Goal: Information Seeking & Learning: Understand process/instructions

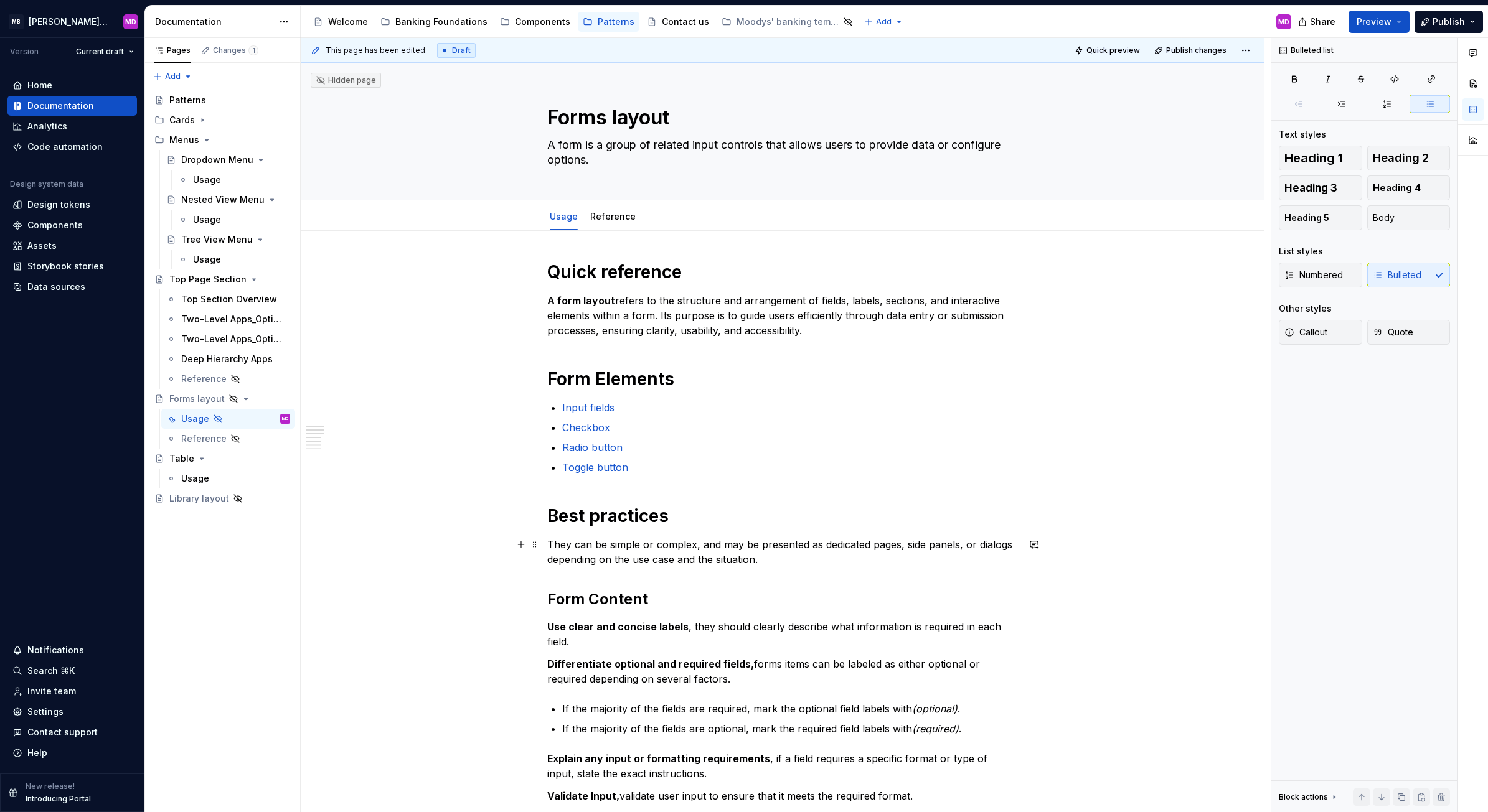
scroll to position [153, 0]
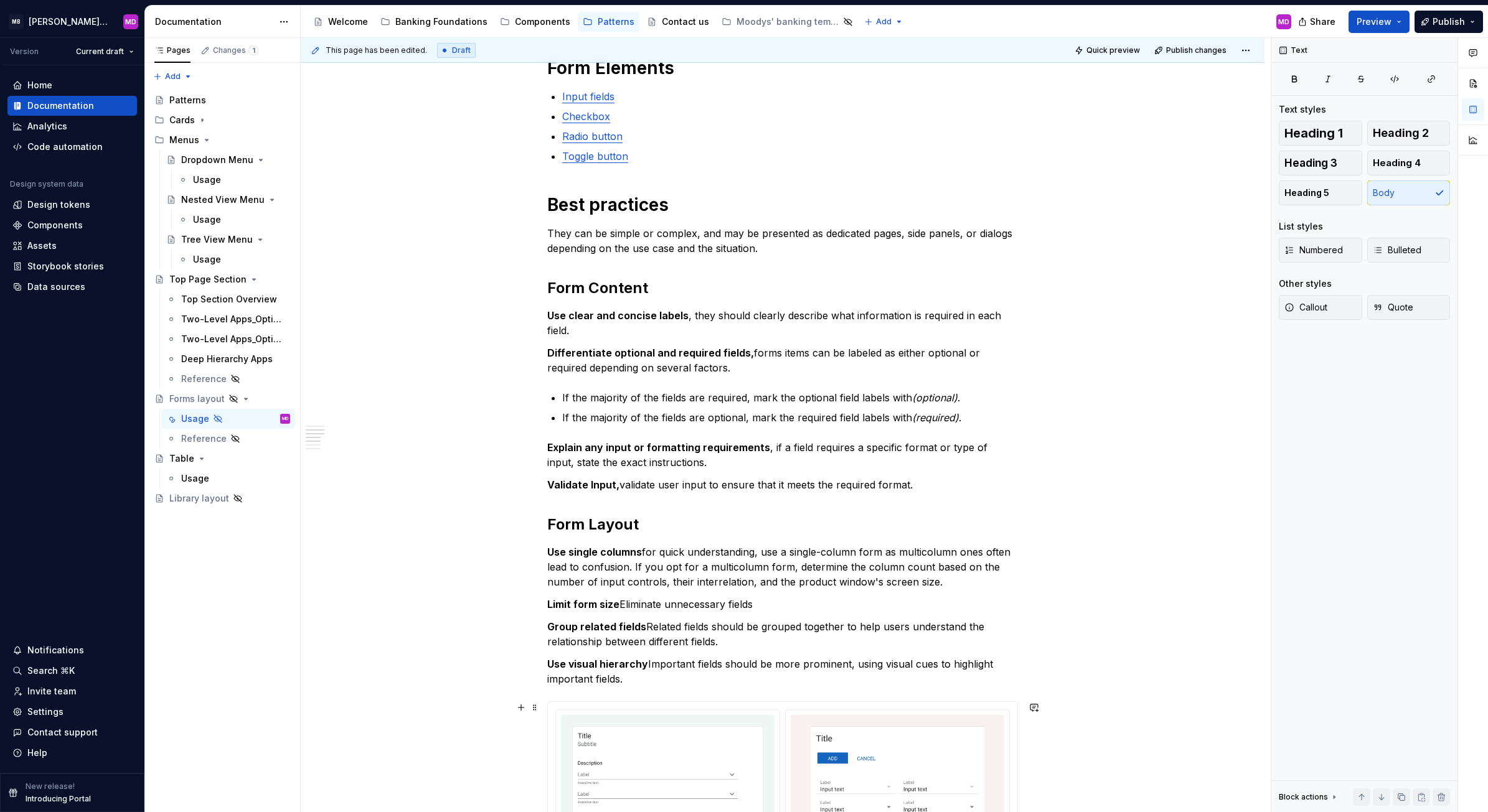
scroll to position [312, 0]
click at [394, 758] on div "Quick reference A form layout refers to the structure and arrangement of fields…" at bounding box center [783, 705] width 964 height 1574
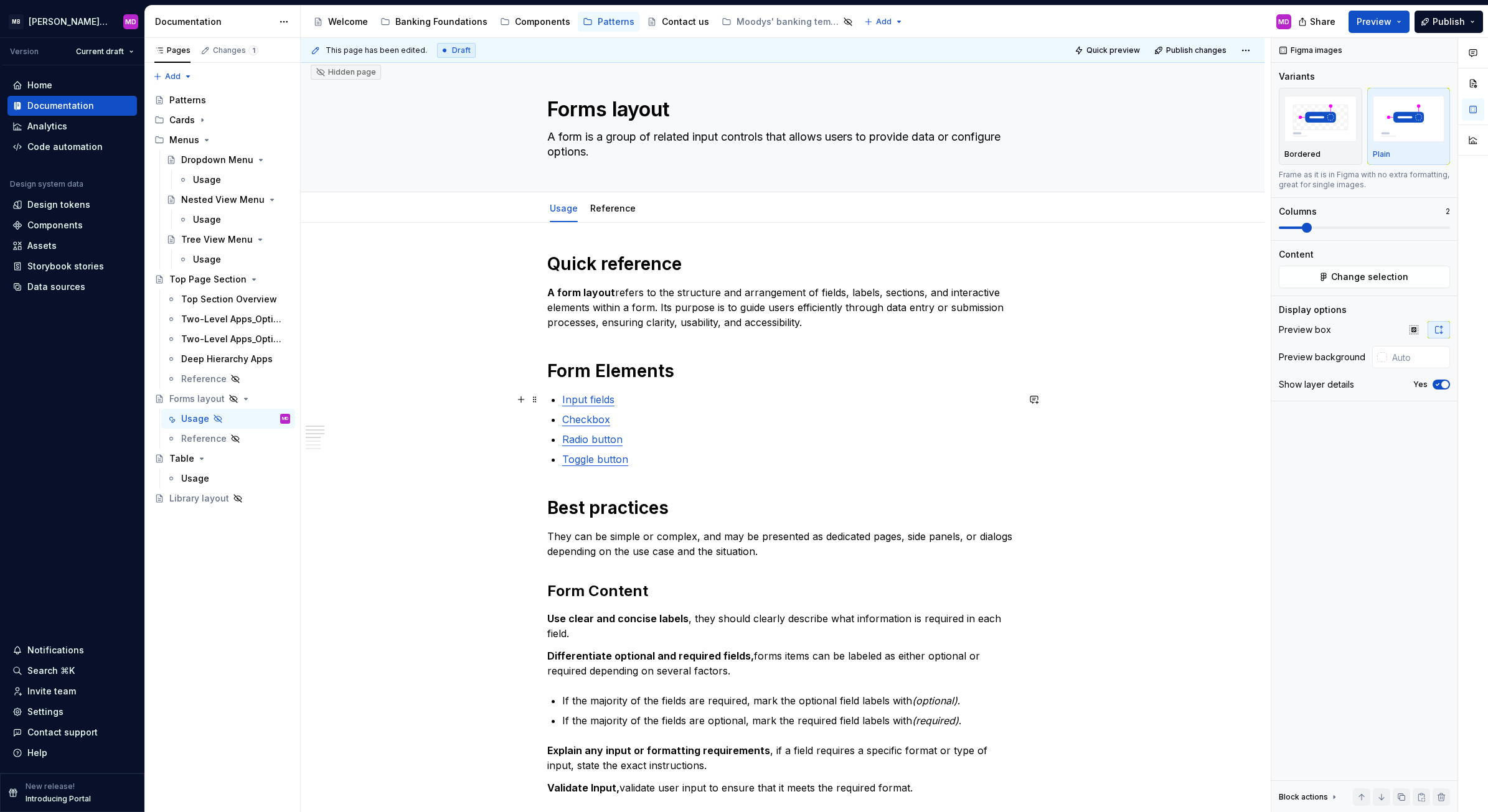
scroll to position [0, 0]
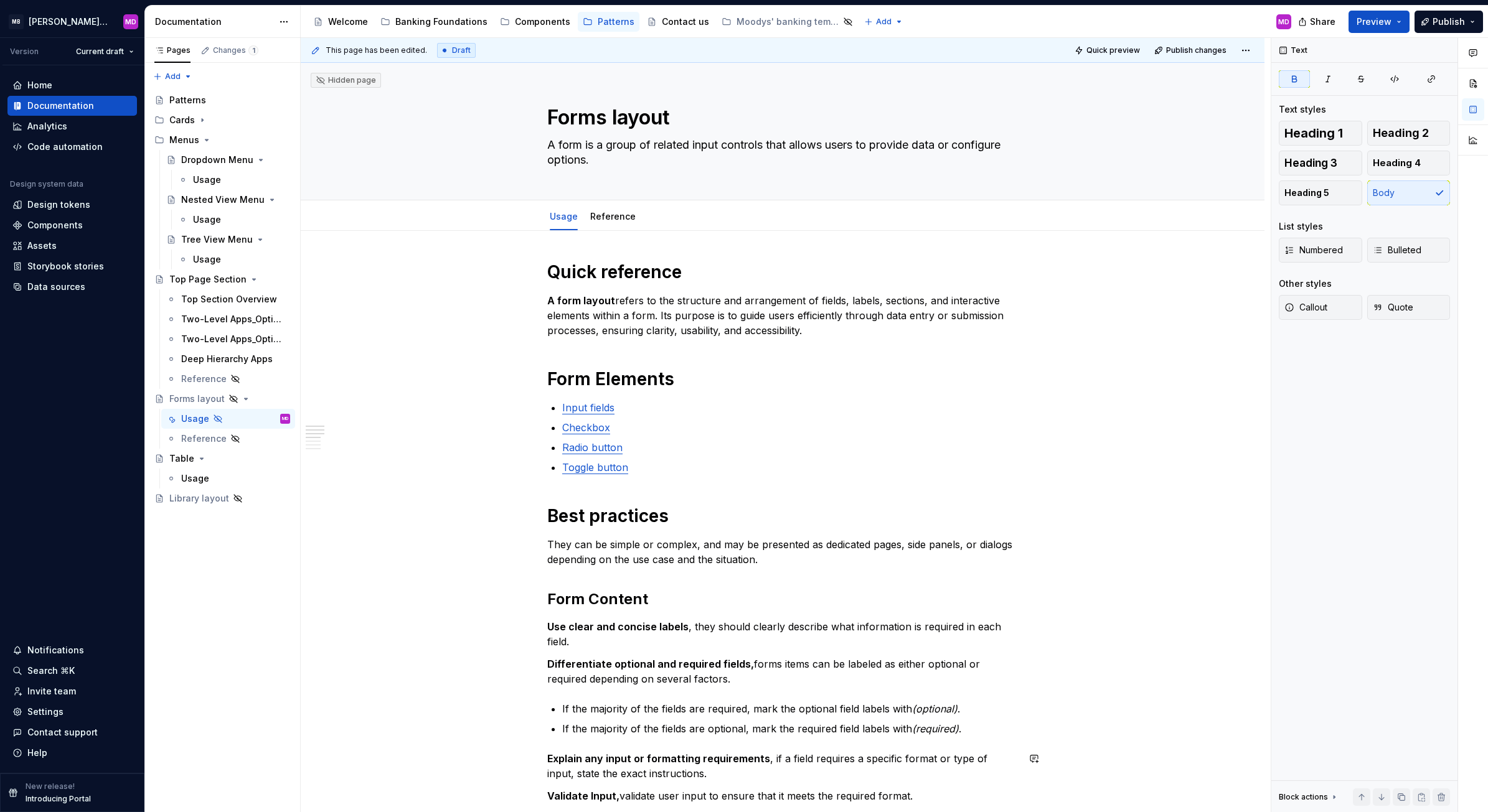
click at [206, 176] on div "Usage" at bounding box center [206, 180] width 28 height 13
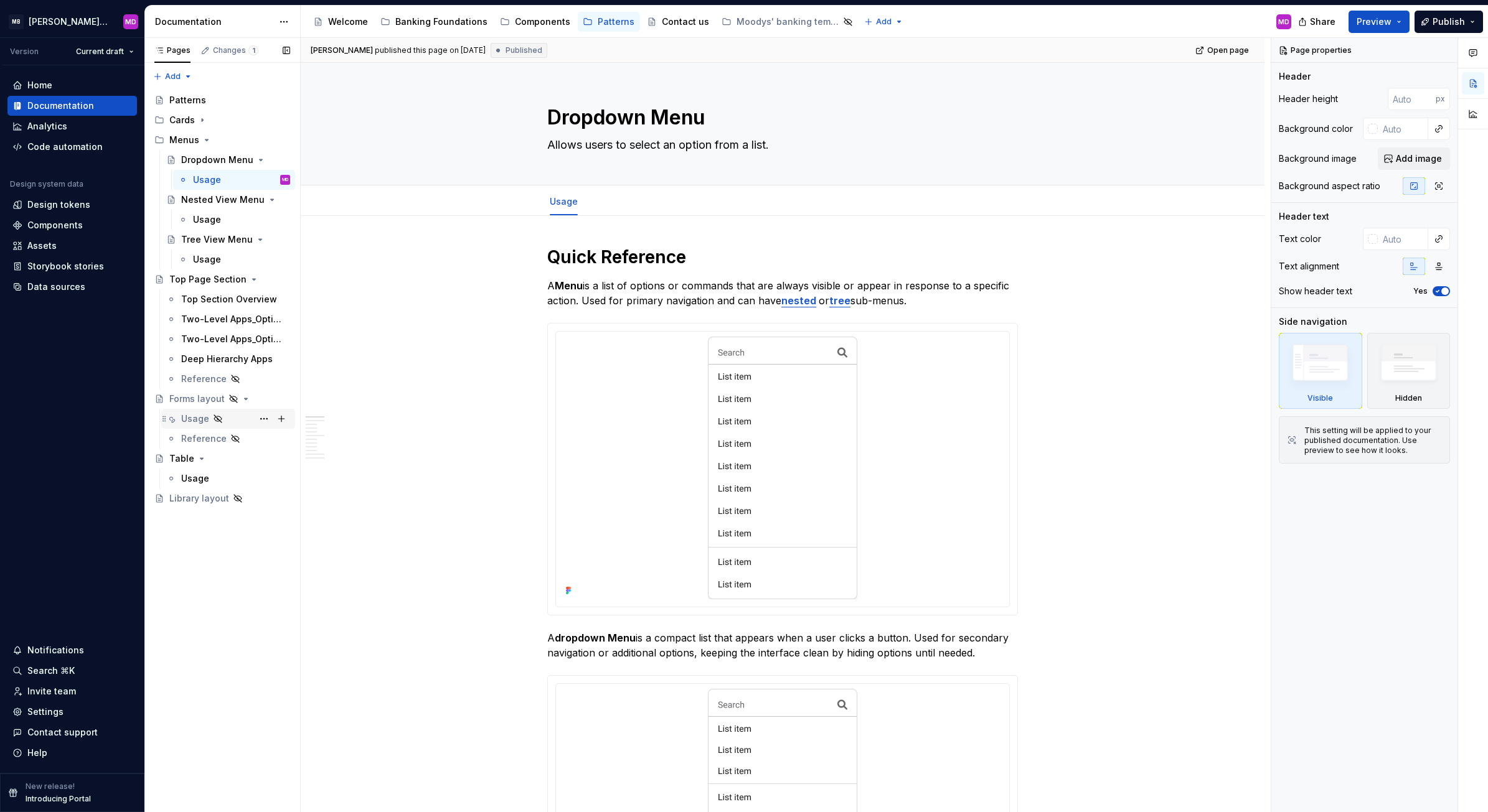
click at [227, 417] on div "Usage" at bounding box center [235, 419] width 109 height 18
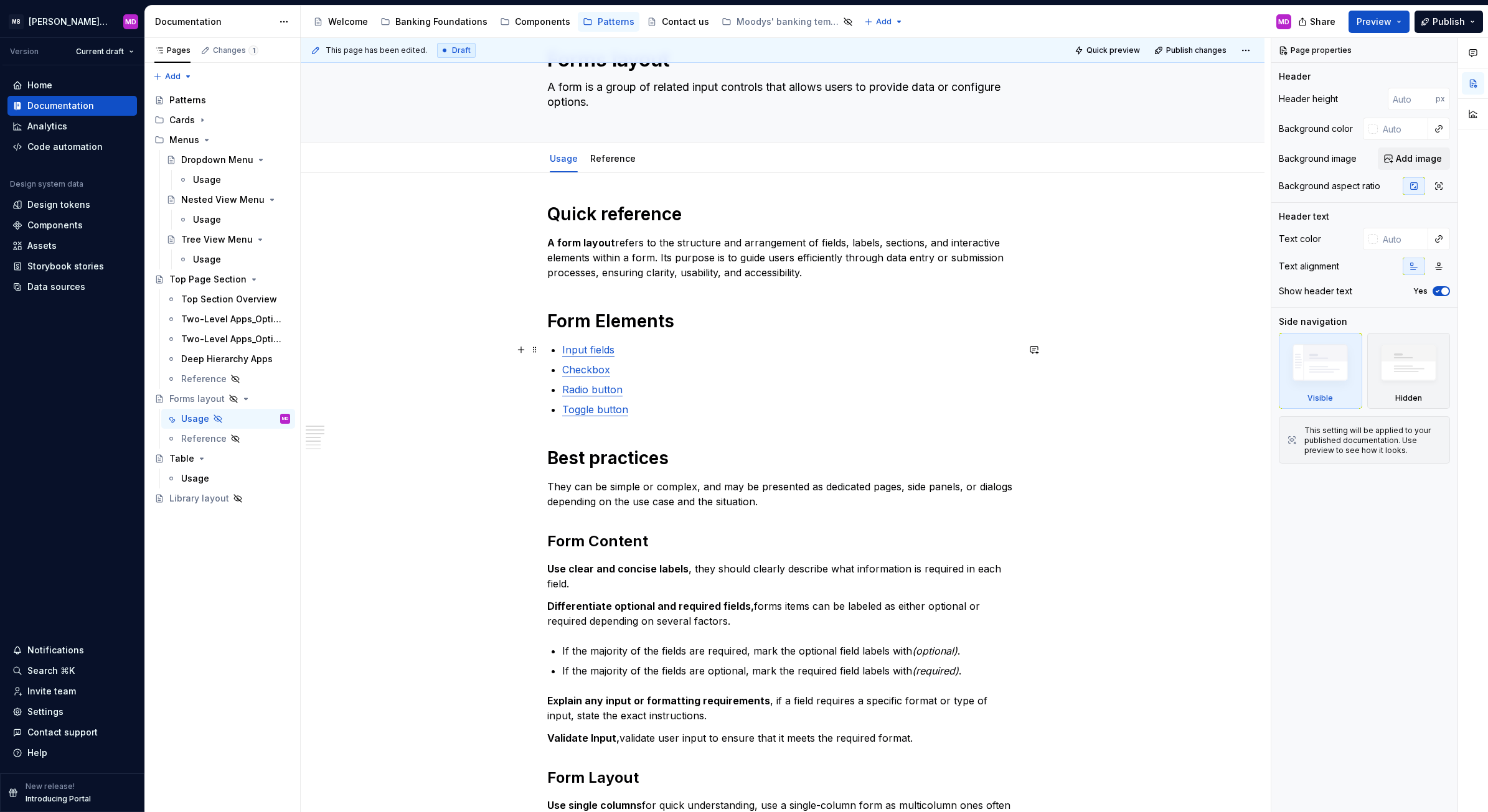
scroll to position [59, 0]
type textarea "*"
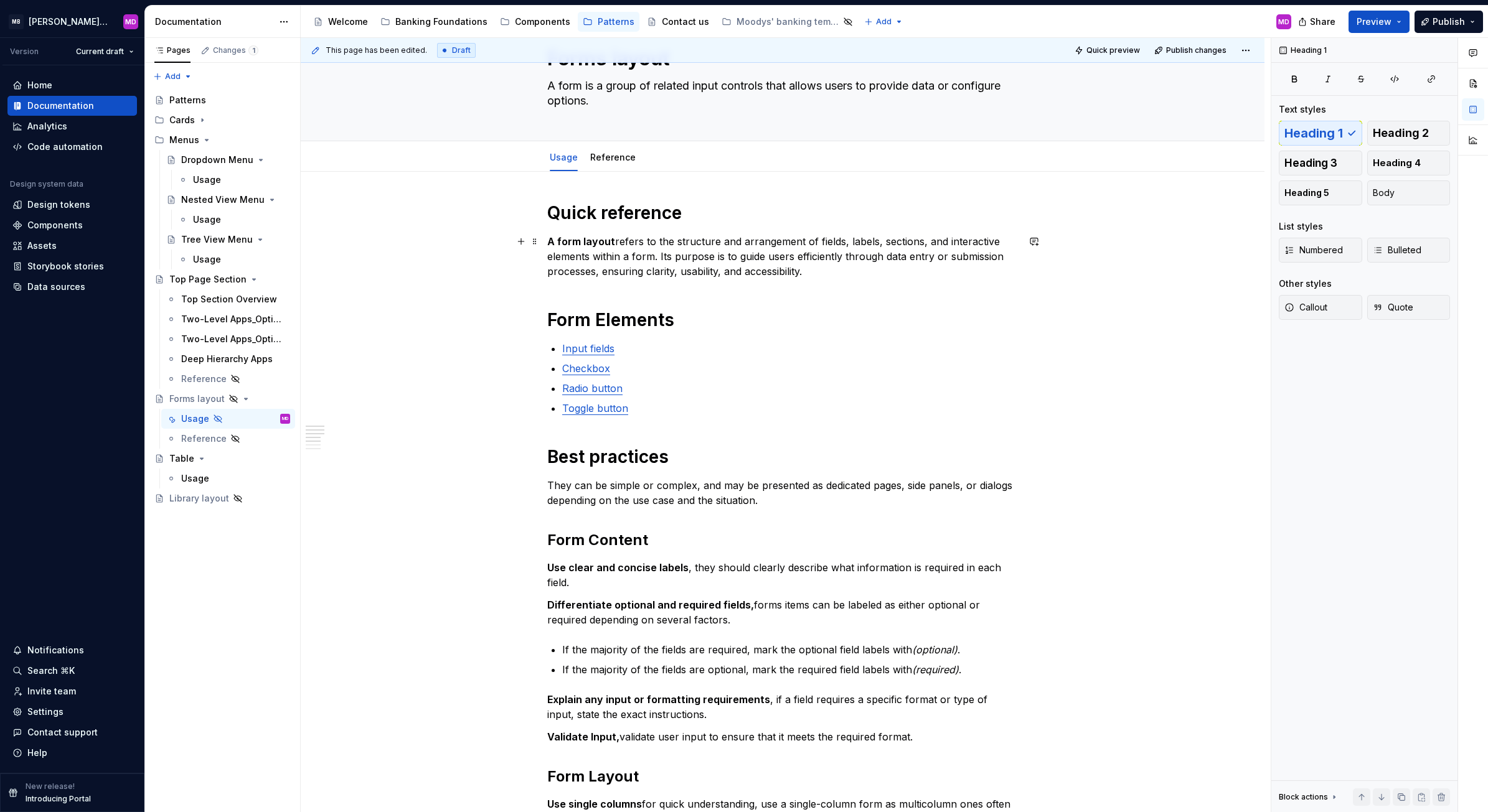
click at [879, 275] on p "A form layout refers to the structure and arrangement of fields, labels, sectio…" at bounding box center [782, 256] width 470 height 45
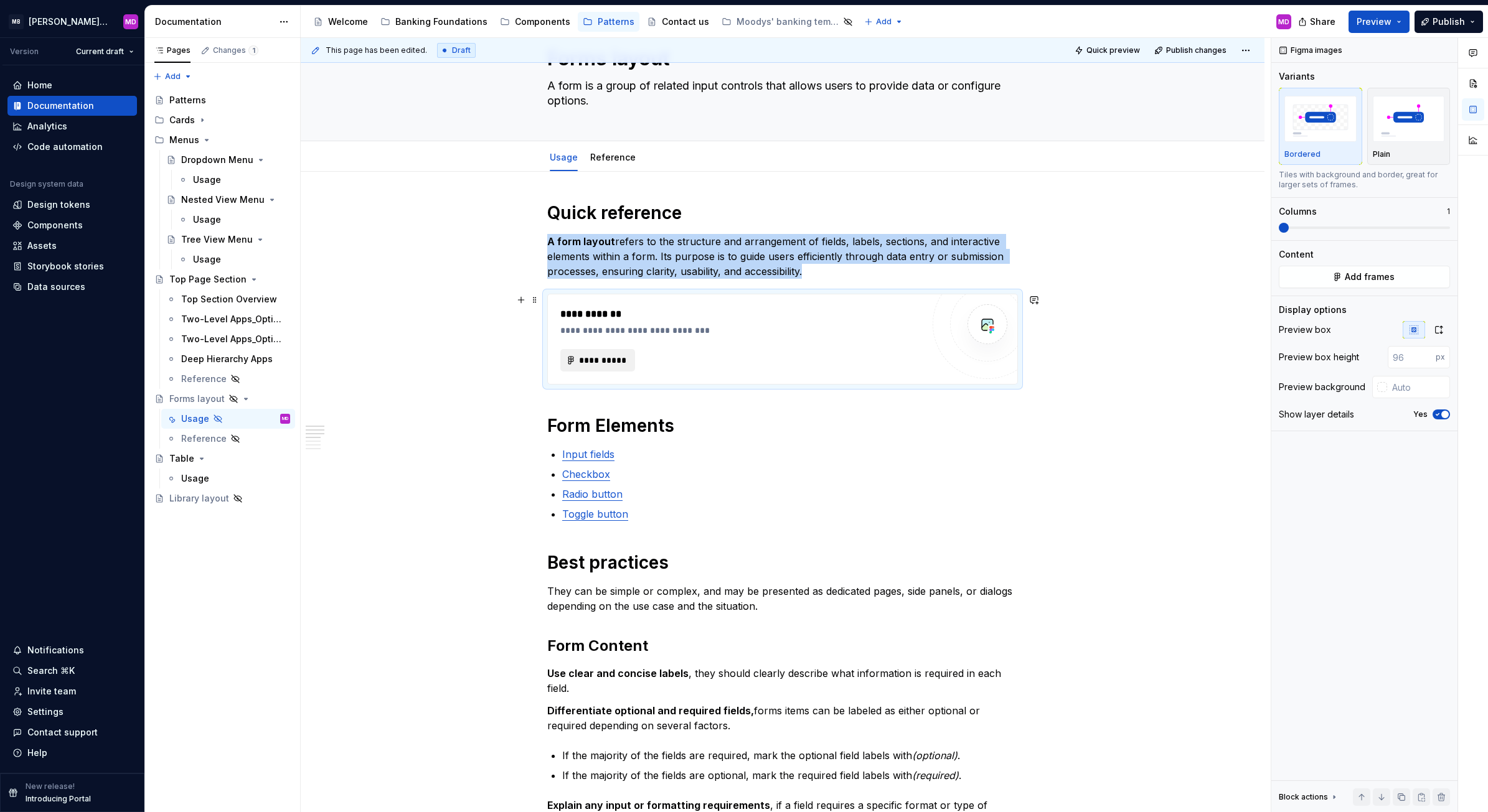
click at [576, 355] on button "**********" at bounding box center [597, 360] width 74 height 22
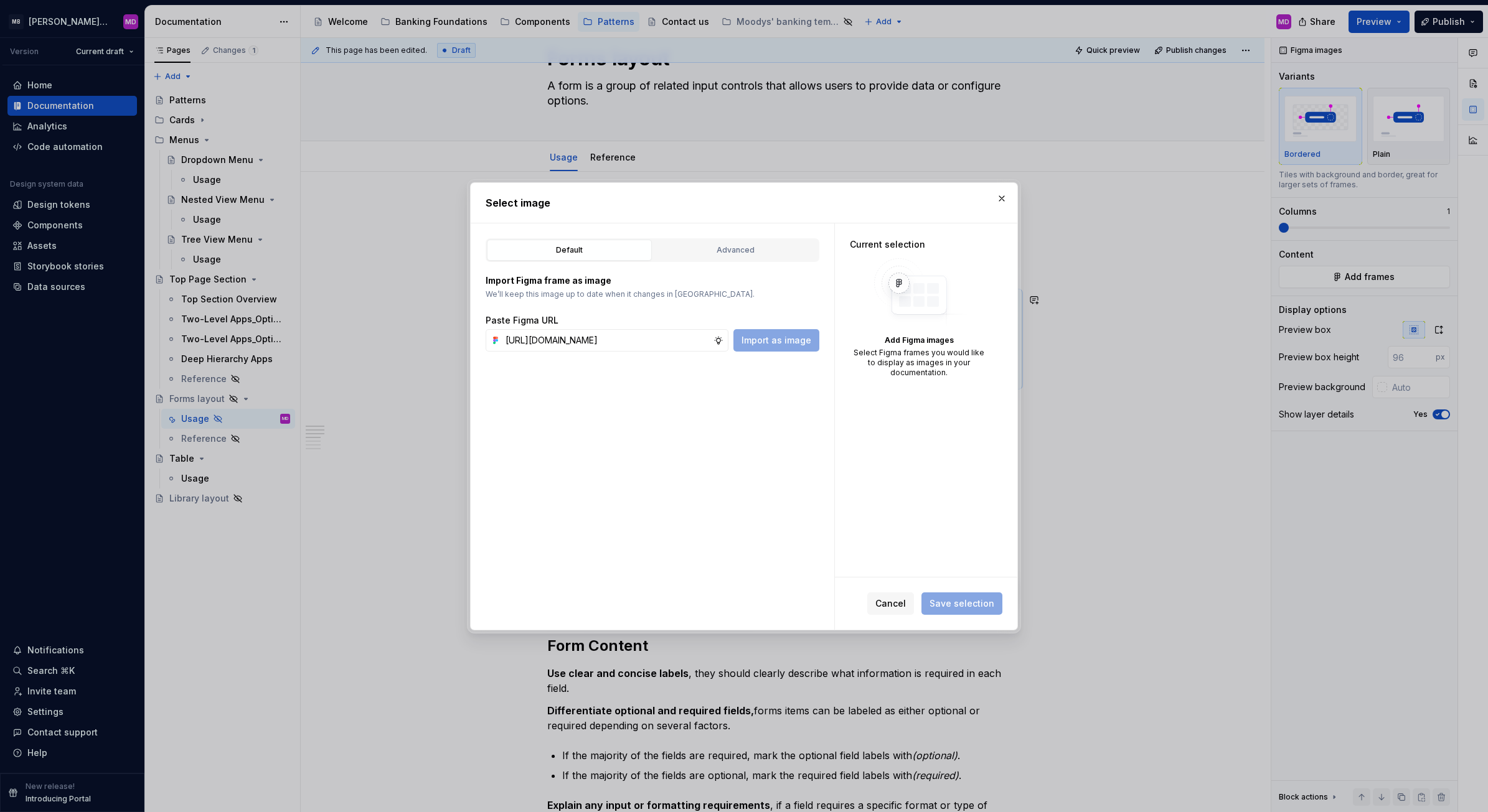
scroll to position [0, 372]
type input "[URL][DOMAIN_NAME]"
click at [779, 336] on span "Import as image" at bounding box center [775, 340] width 69 height 13
click at [960, 602] on span "Save selection" at bounding box center [962, 603] width 65 height 13
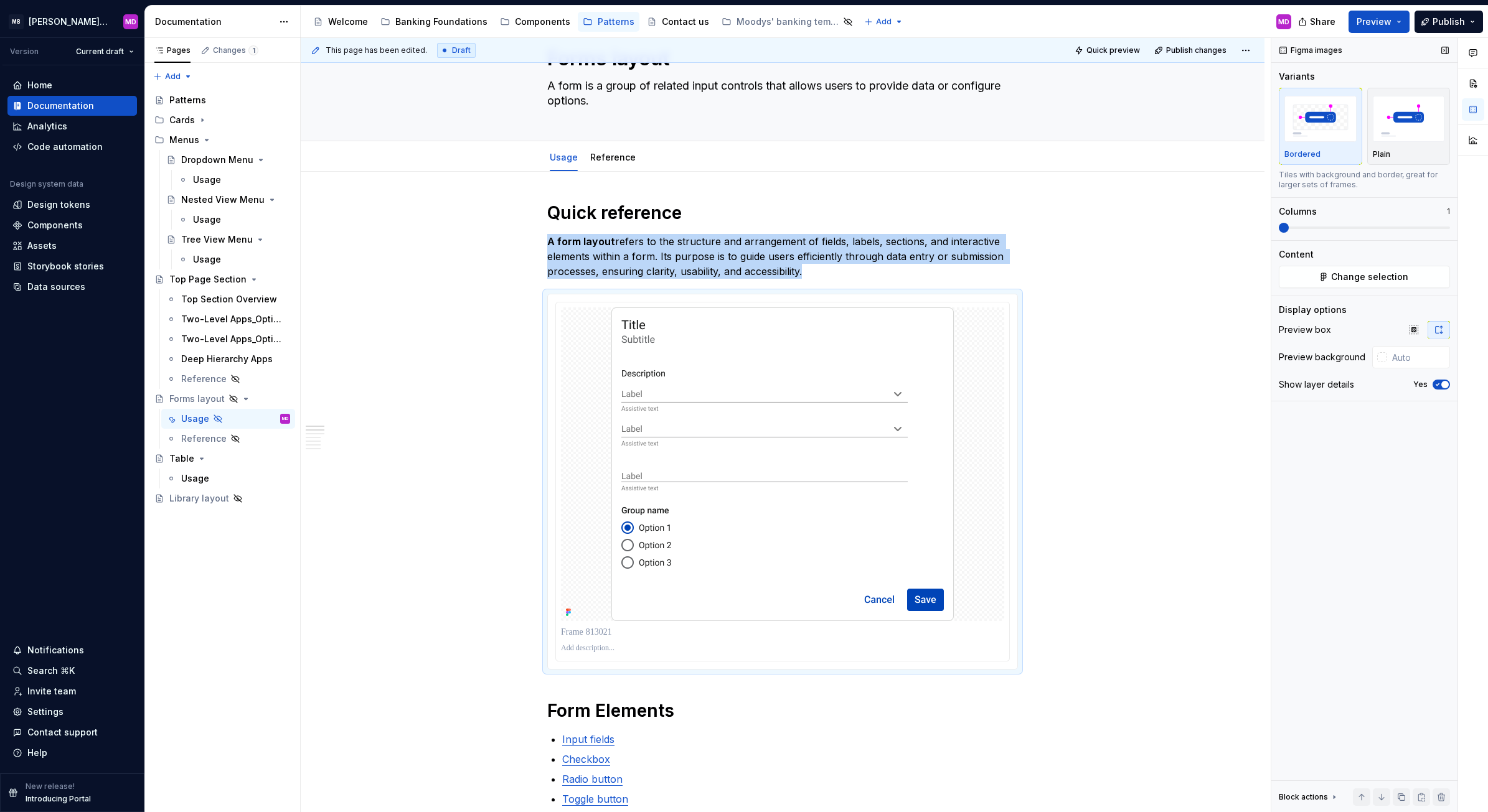
click at [1442, 383] on span "button" at bounding box center [1445, 385] width 8 height 8
click at [1442, 383] on button "No" at bounding box center [1441, 384] width 18 height 10
click at [1442, 383] on span "button" at bounding box center [1445, 385] width 8 height 8
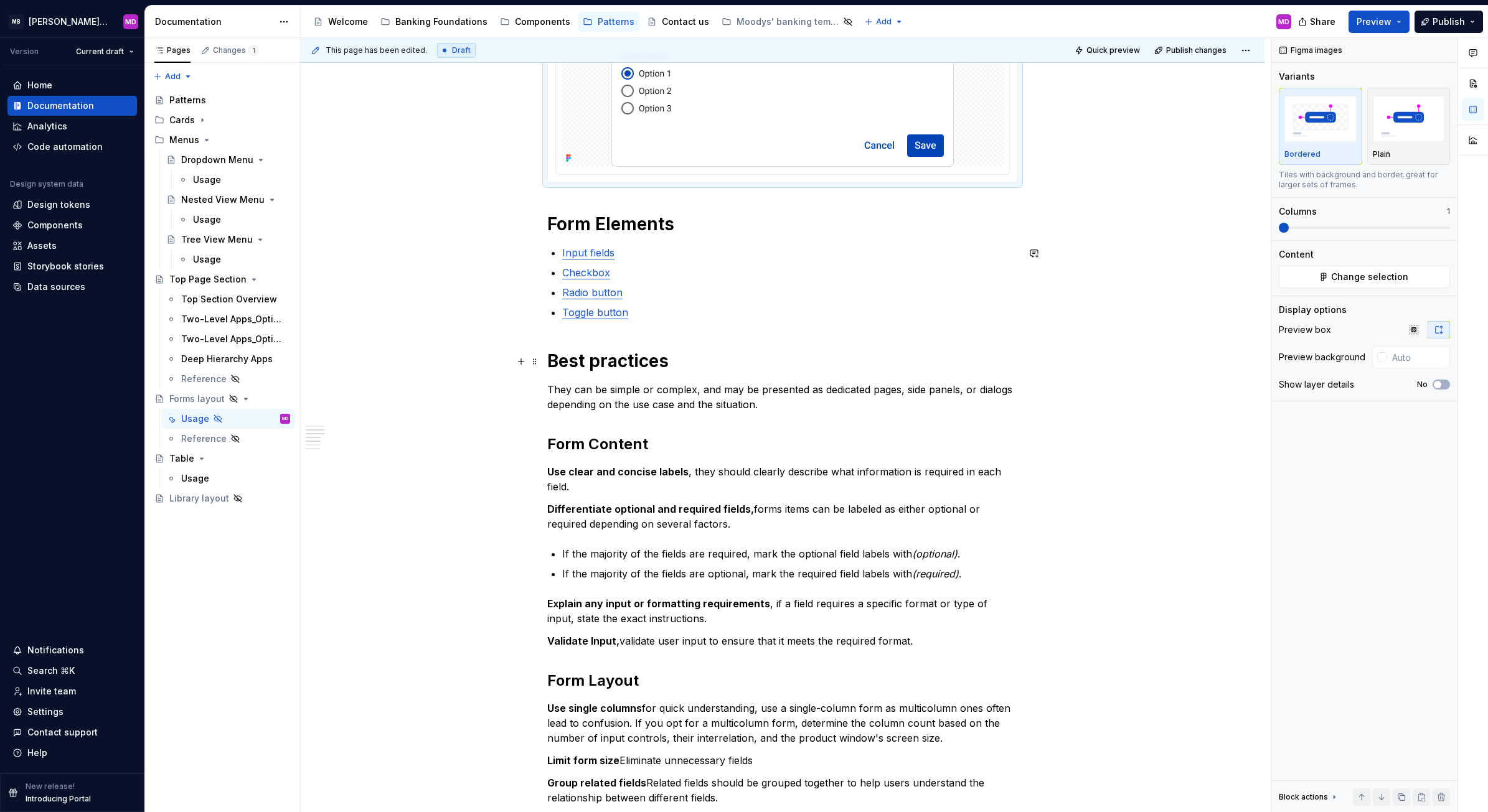
scroll to position [515, 0]
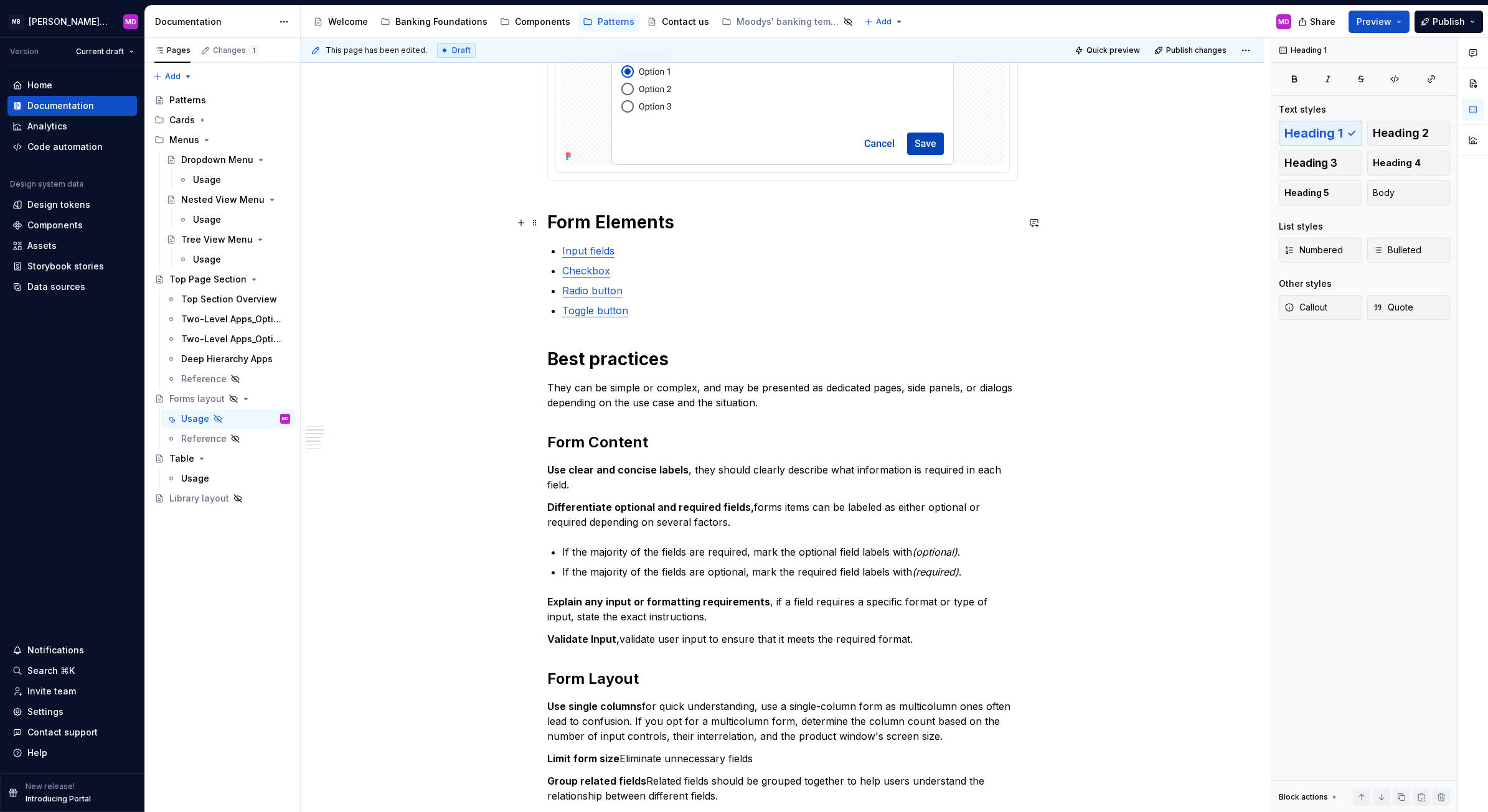
click at [614, 218] on h1 "Form Elements" at bounding box center [782, 222] width 470 height 22
click at [201, 181] on div "Usage" at bounding box center [206, 180] width 28 height 13
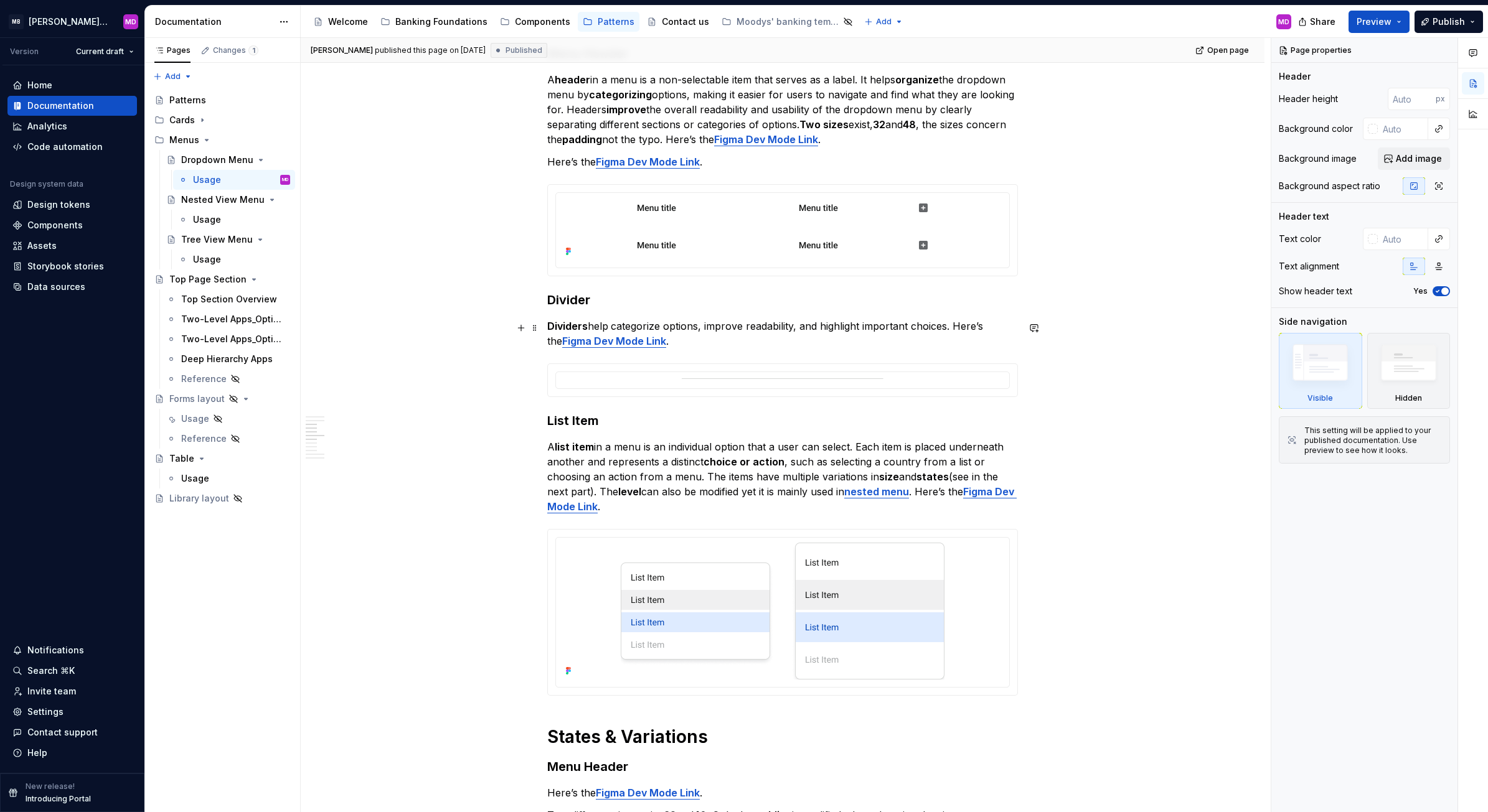
scroll to position [913, 0]
click at [238, 417] on div "Usage" at bounding box center [235, 419] width 109 height 18
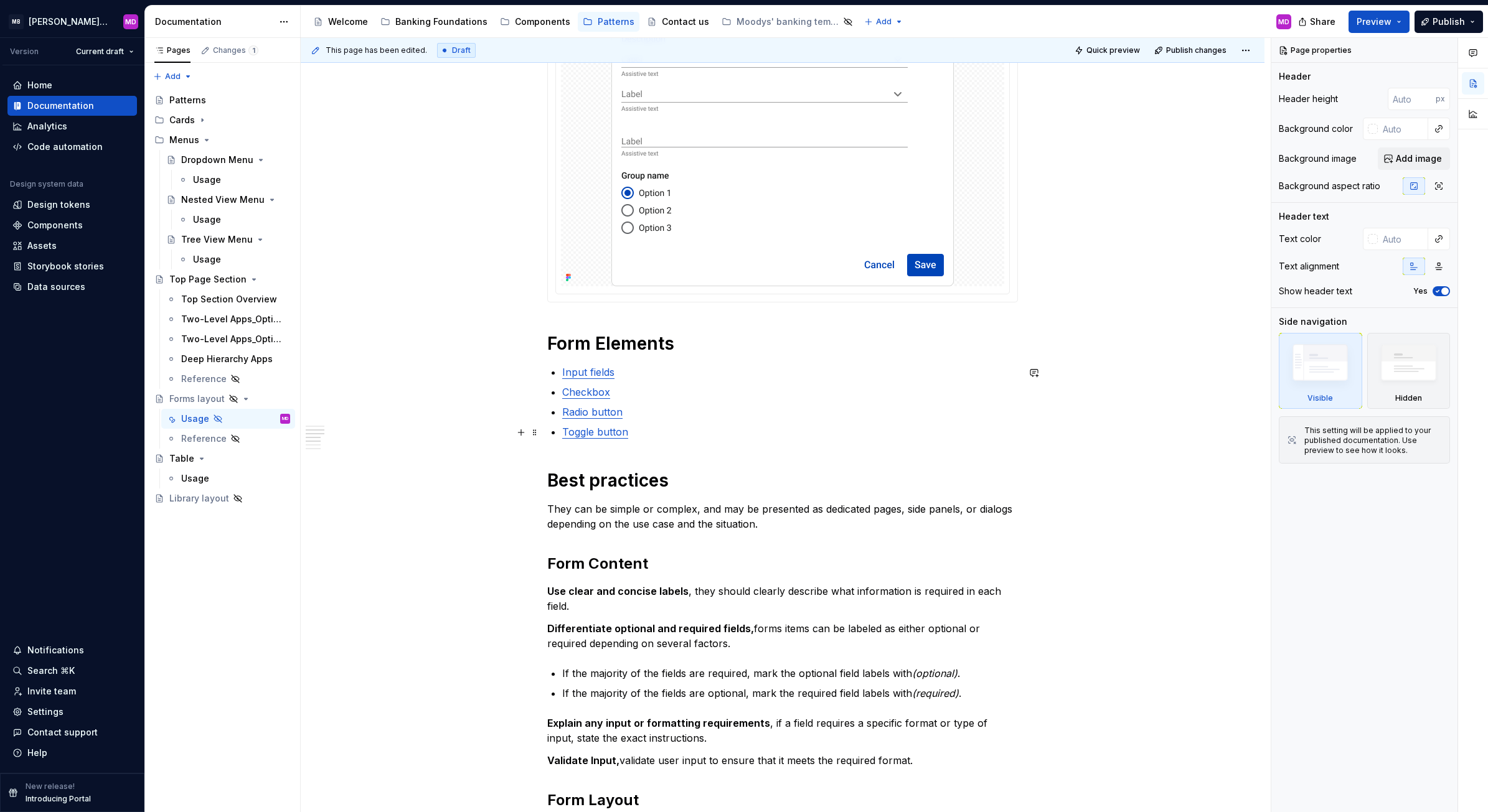
scroll to position [397, 0]
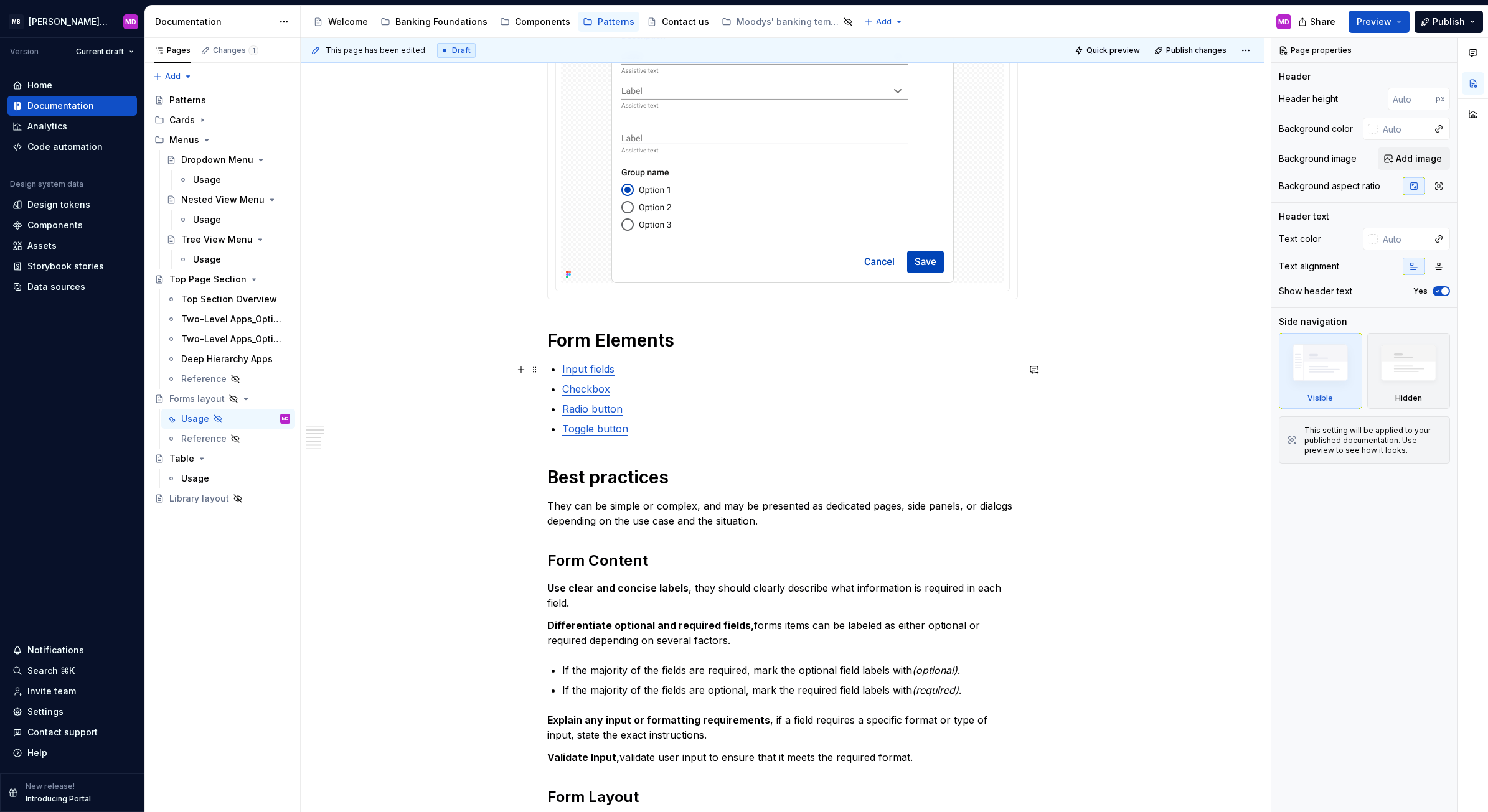
click at [645, 364] on p "Input fields" at bounding box center [790, 368] width 456 height 15
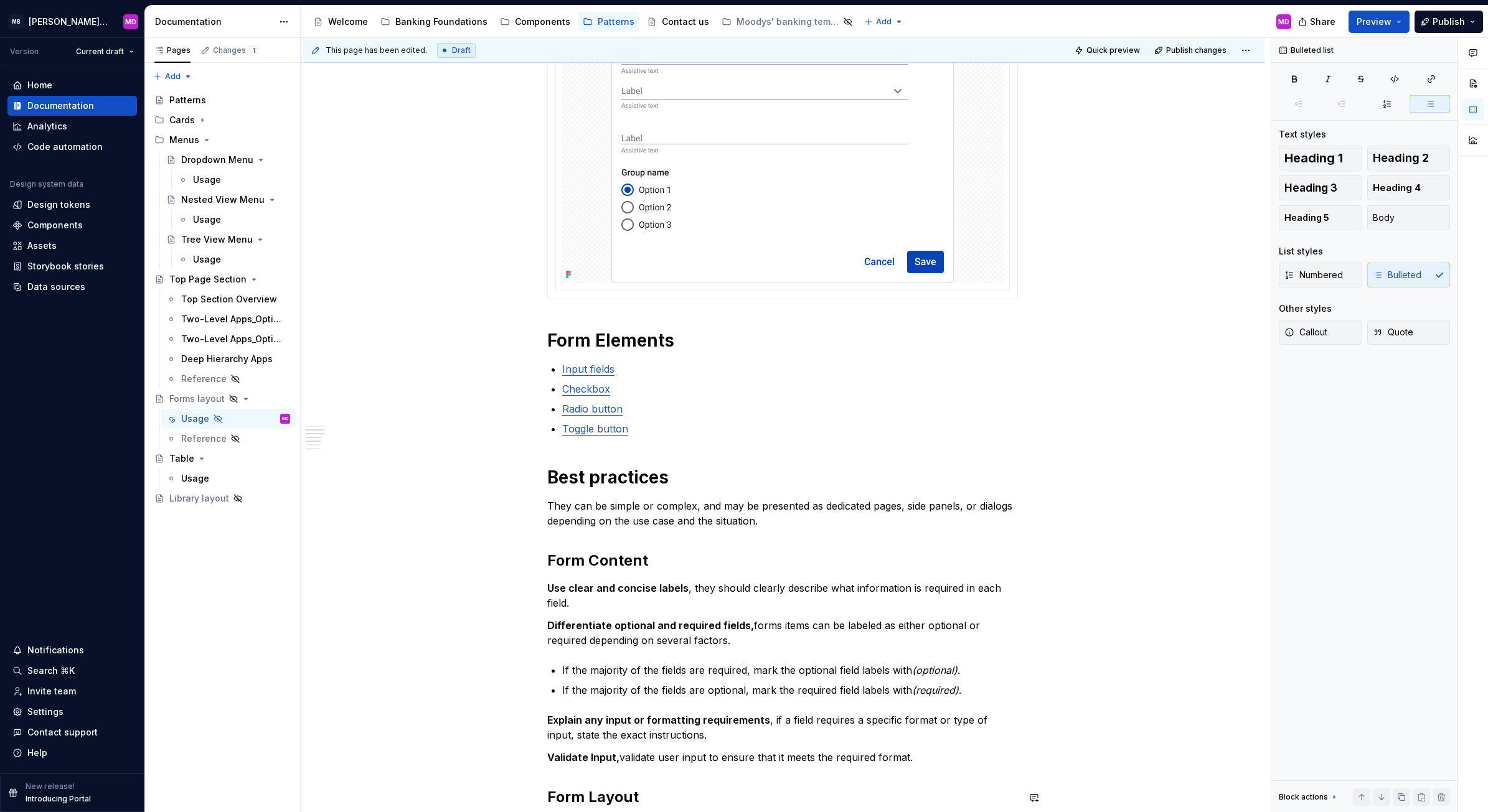
click at [386, 770] on div "Quick reference A form layout refers to the structure and arrangement of fields…" at bounding box center [783, 800] width 964 height 1933
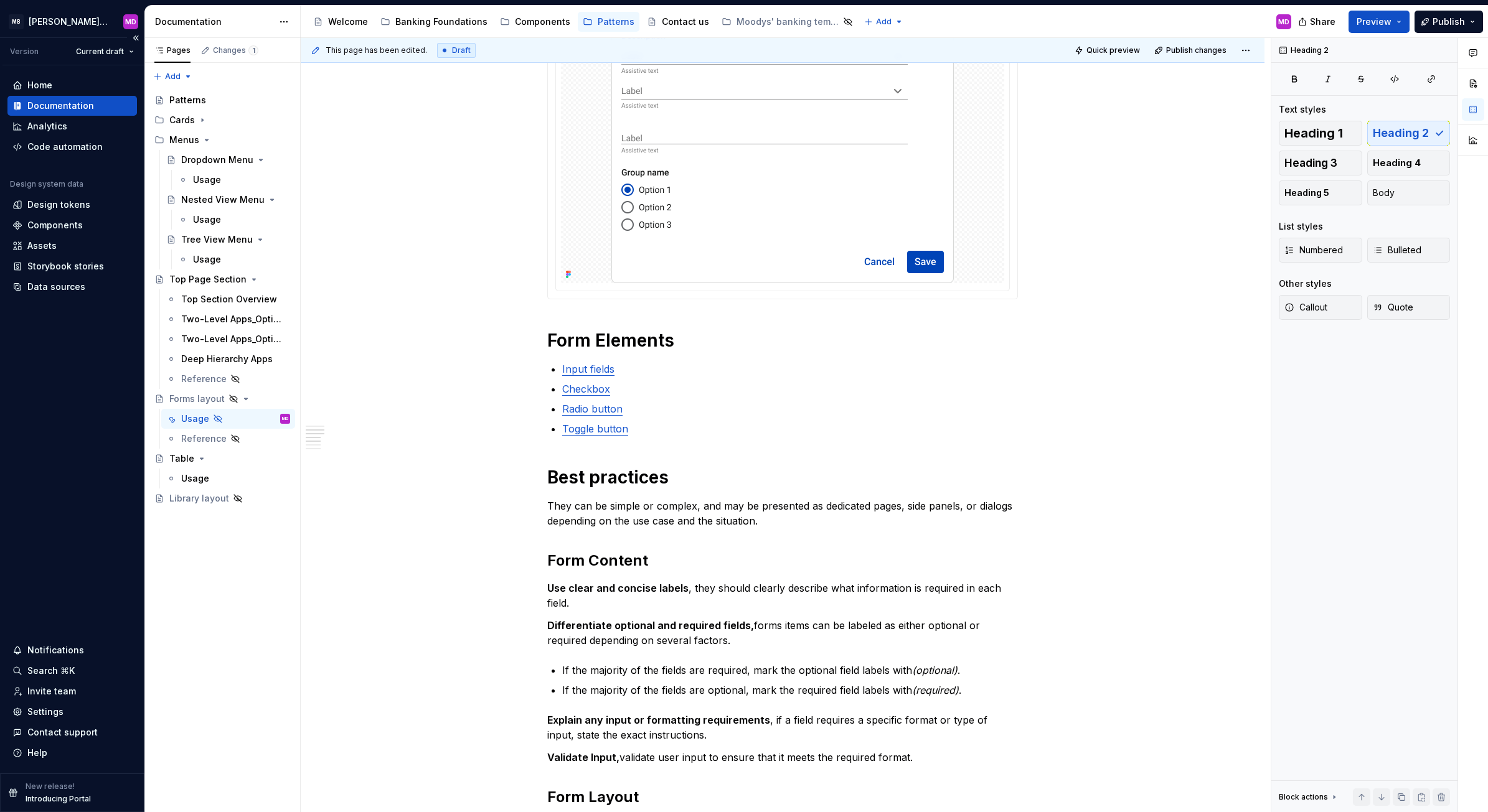
click at [91, 467] on div "Home Documentation Analytics Code automation Design system data Design tokens C…" at bounding box center [72, 419] width 145 height 707
click at [459, 794] on div "Quick reference A form layout refers to the structure and arrangement of fields…" at bounding box center [783, 800] width 964 height 1933
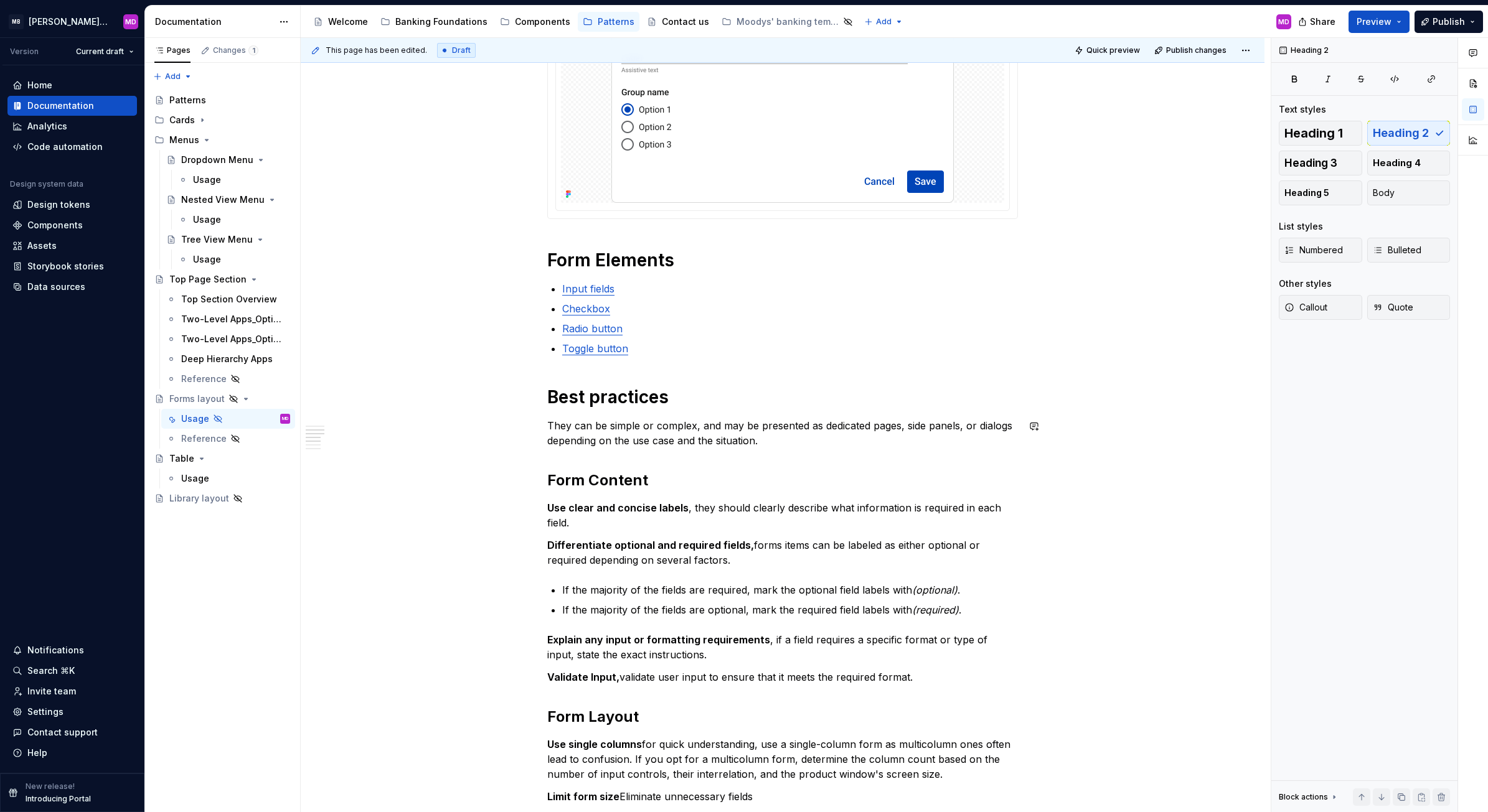
scroll to position [478, 0]
click at [704, 410] on div "Quick reference A form layout refers to the structure and arrangement of fields…" at bounding box center [782, 605] width 470 height 1645
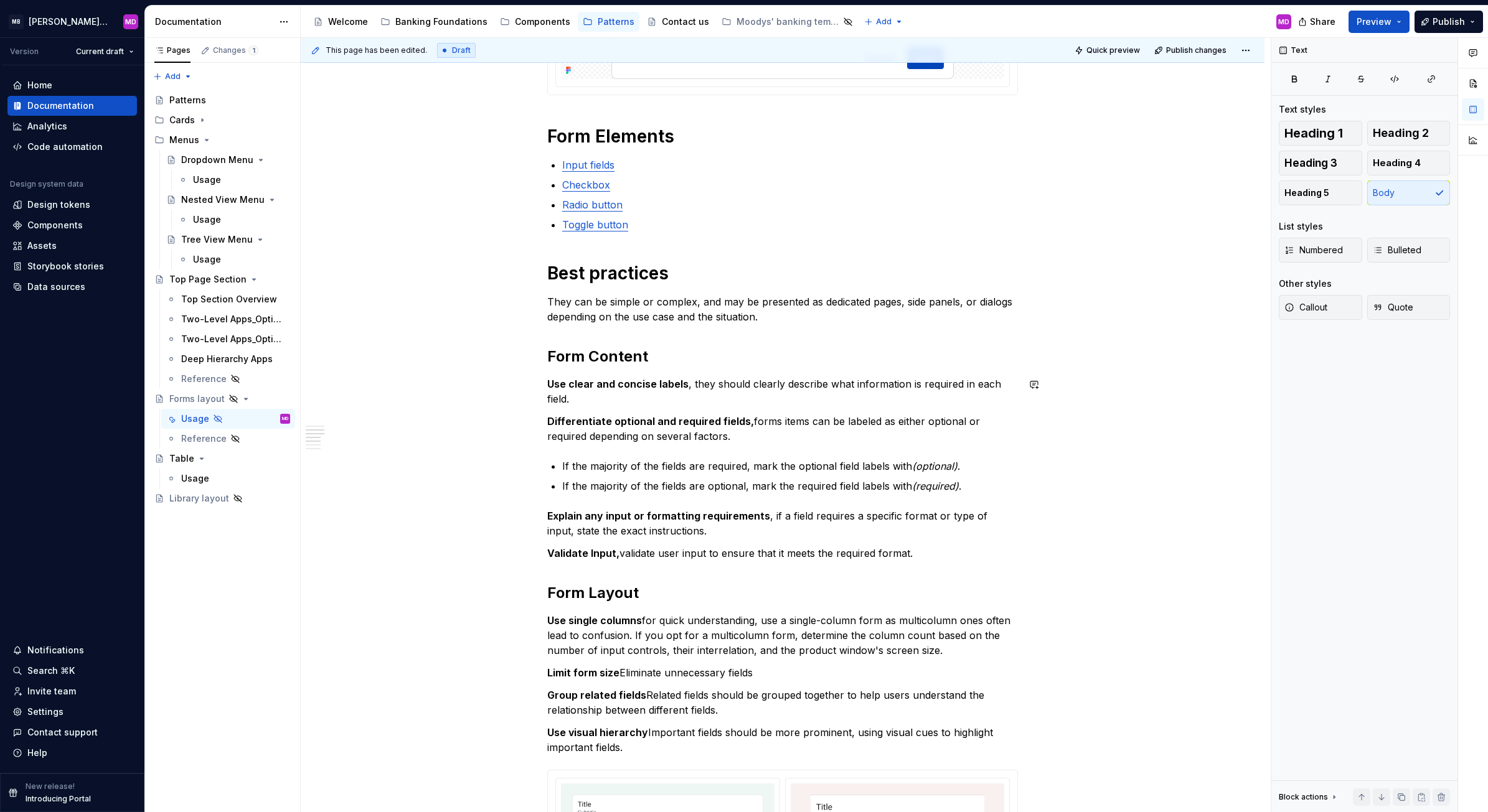
scroll to position [602, 0]
click at [670, 352] on h2 "Form Content" at bounding box center [782, 356] width 470 height 20
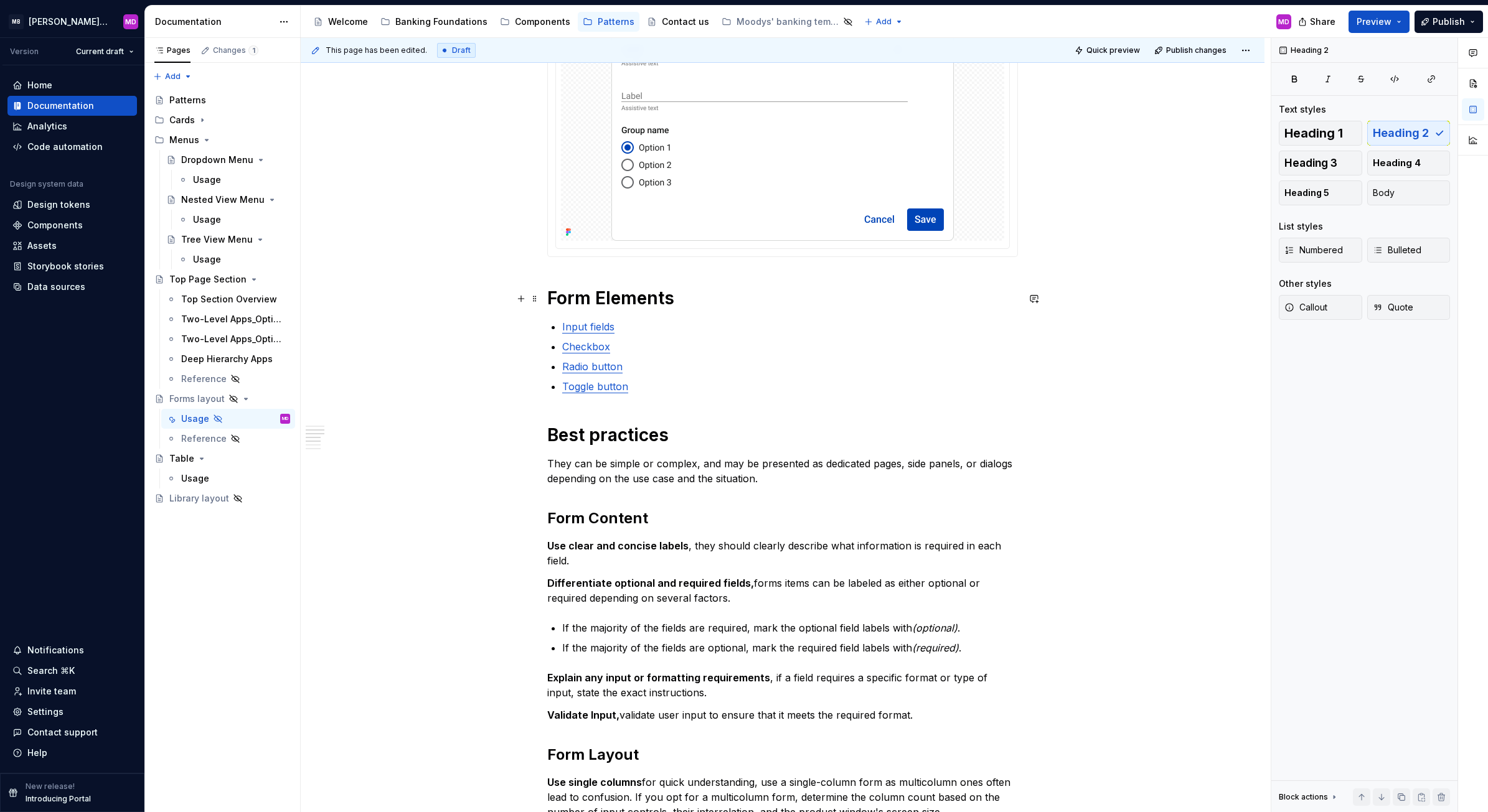
click at [704, 288] on h1 "Form Elements" at bounding box center [782, 298] width 470 height 22
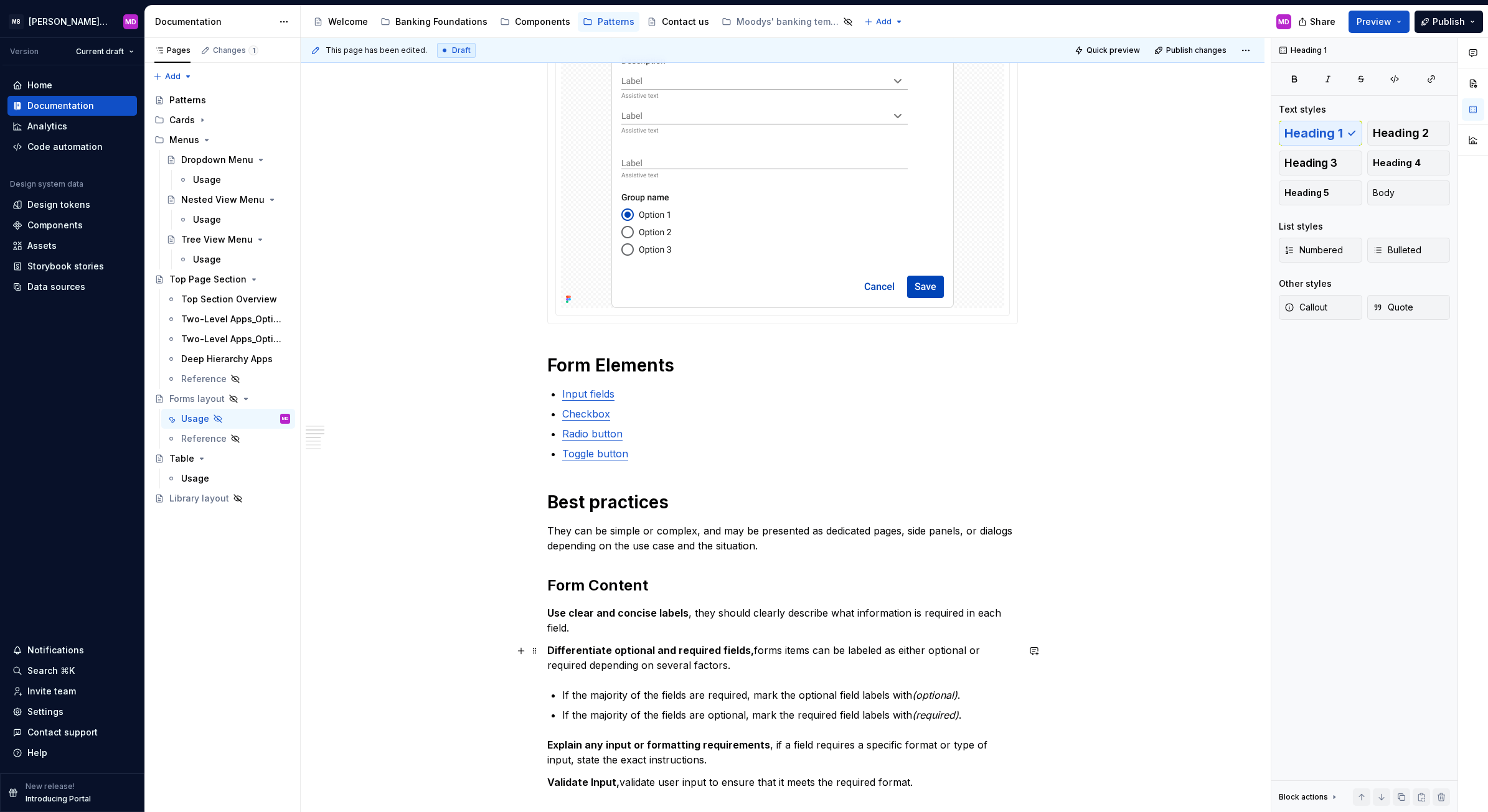
scroll to position [371, 0]
click at [66, 429] on div "Home Documentation Analytics Code automation Design system data Design tokens C…" at bounding box center [72, 419] width 145 height 707
click at [436, 736] on div "Quick reference A form layout refers to the structure and arrangement of fields…" at bounding box center [783, 826] width 964 height 1933
click at [372, 719] on div "Quick reference A form layout refers to the structure and arrangement of fields…" at bounding box center [783, 826] width 964 height 1933
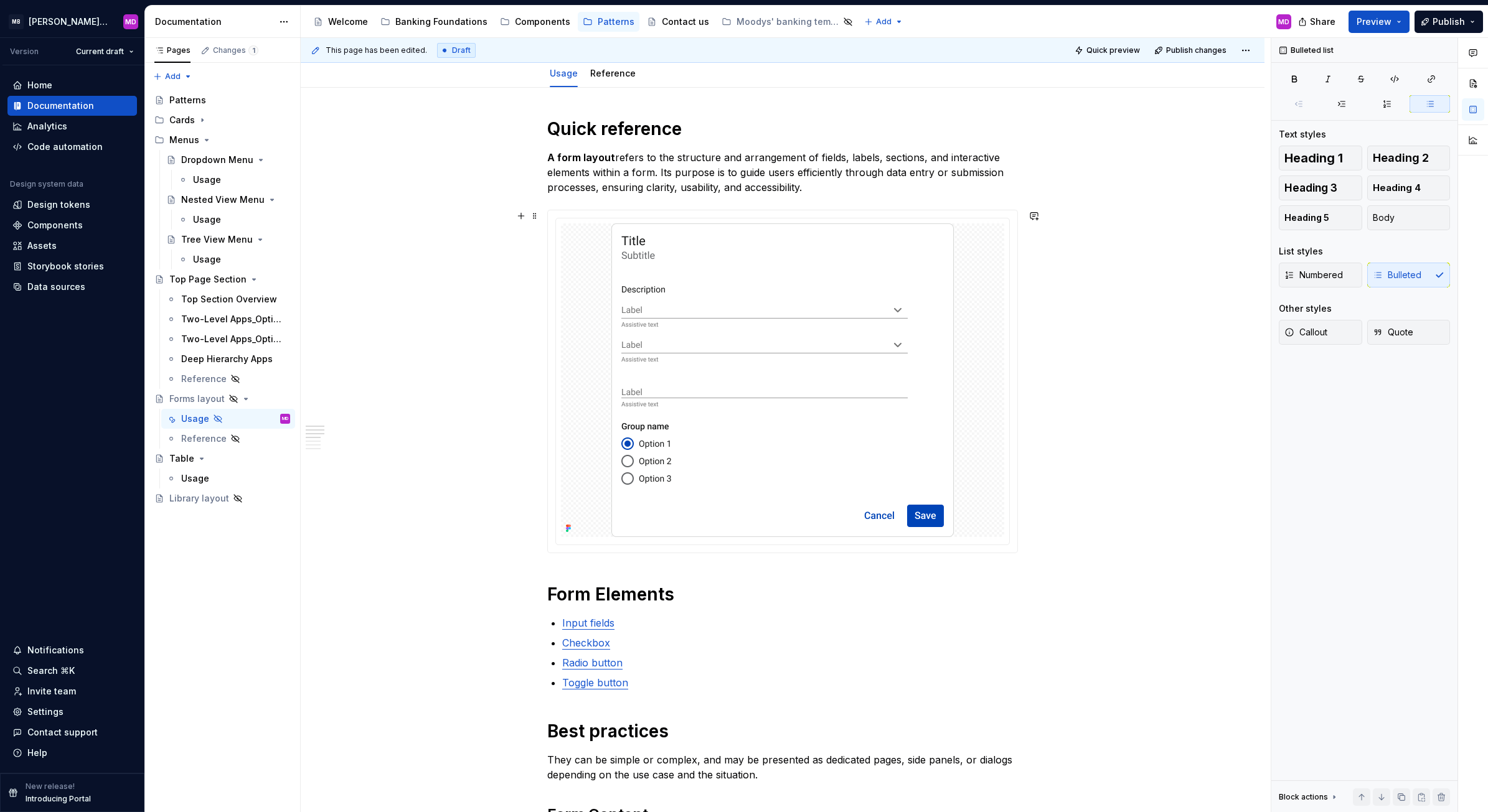
scroll to position [142, 0]
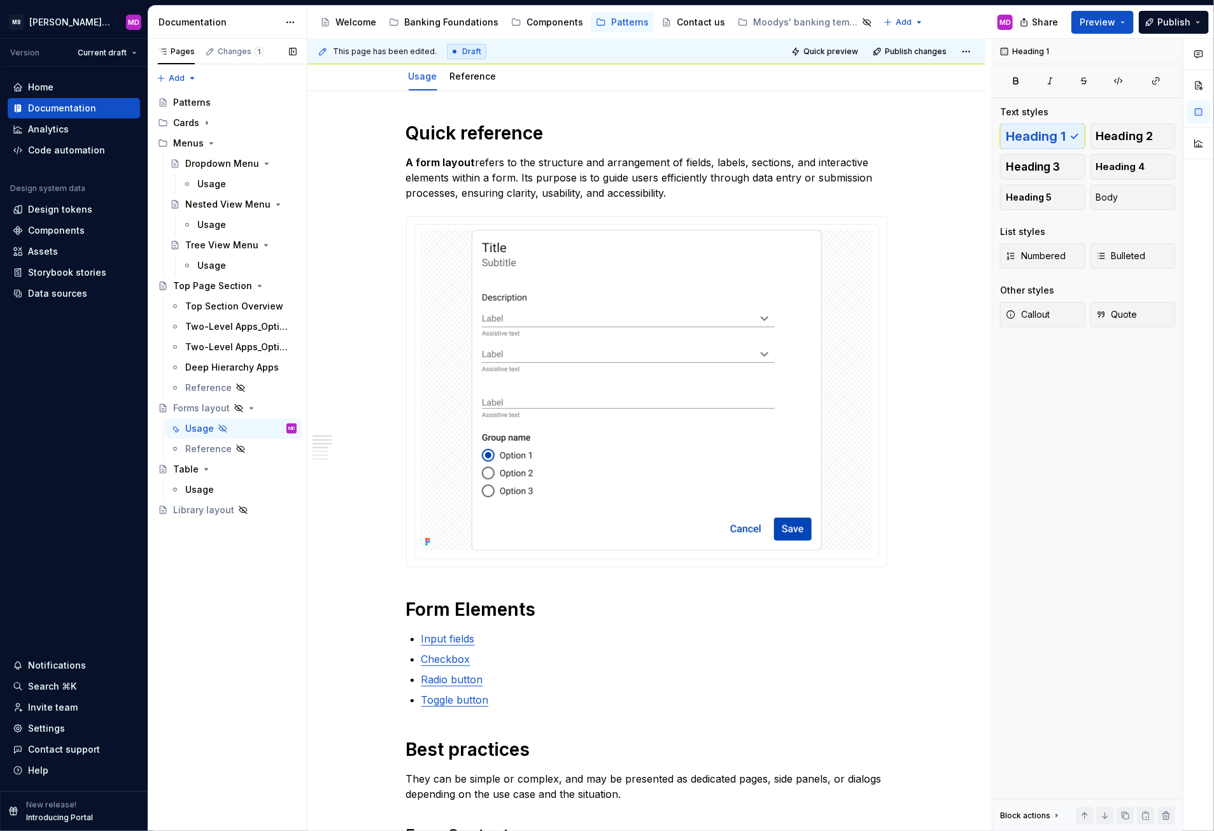
click at [253, 759] on div "Pages Changes 1 Add Accessibility guide for tree Page tree. Navigate the tree w…" at bounding box center [227, 435] width 159 height 793
click at [102, 571] on div "Home Documentation Analytics Code automation Design system data Design tokens C…" at bounding box center [74, 429] width 148 height 724
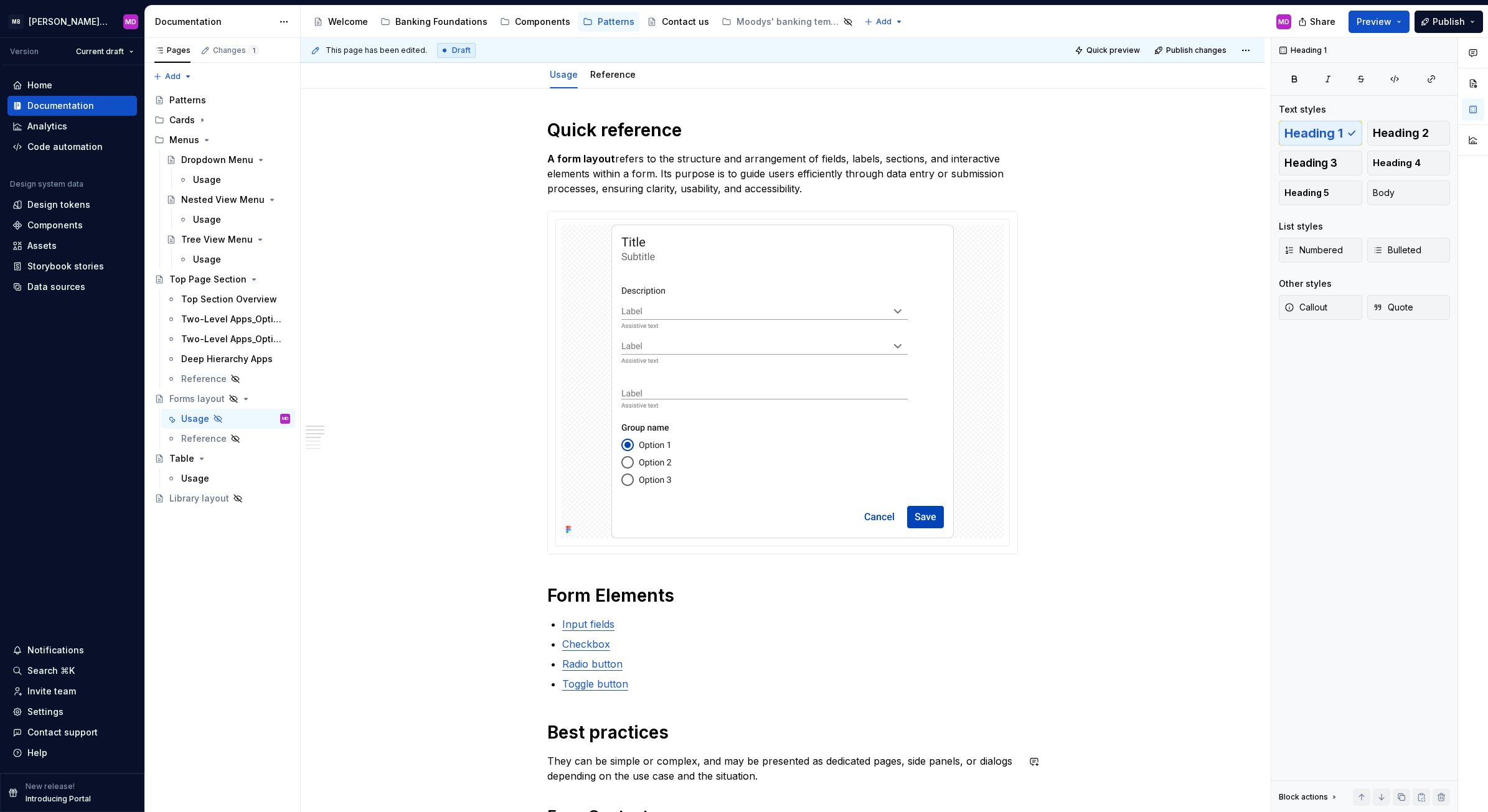
type textarea "*"
